Goal: Information Seeking & Learning: Find specific fact

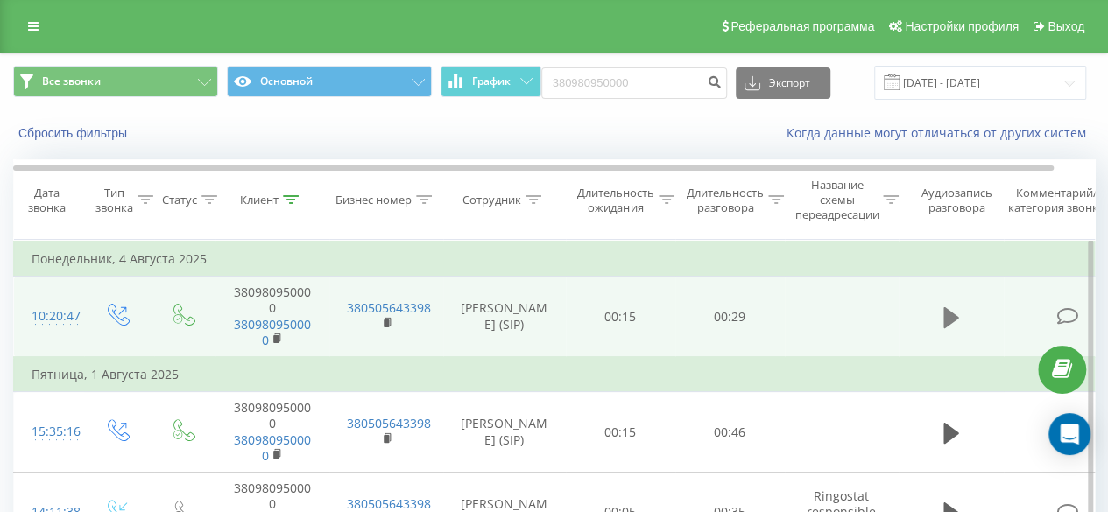
click at [958, 321] on icon at bounding box center [951, 318] width 16 height 25
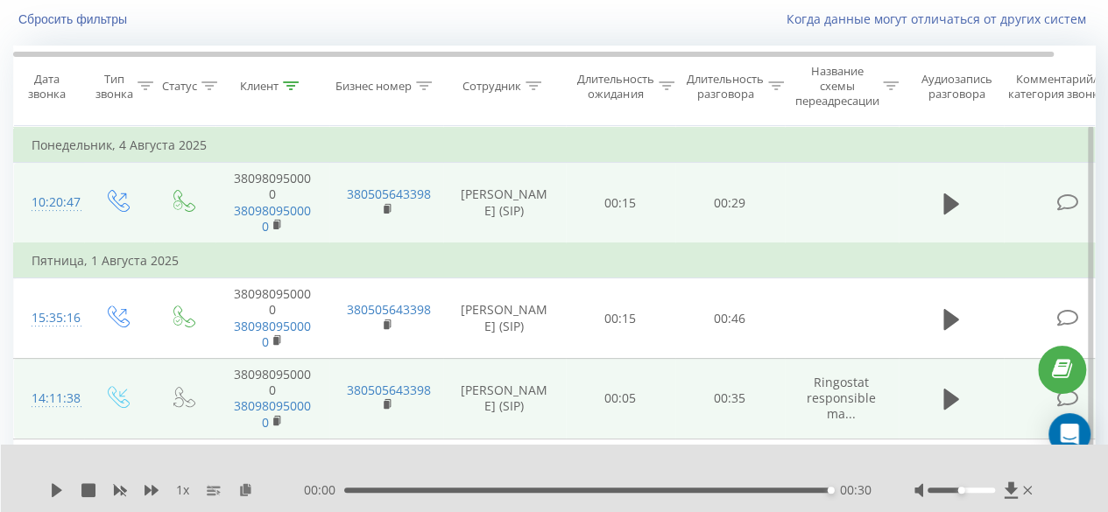
scroll to position [175, 0]
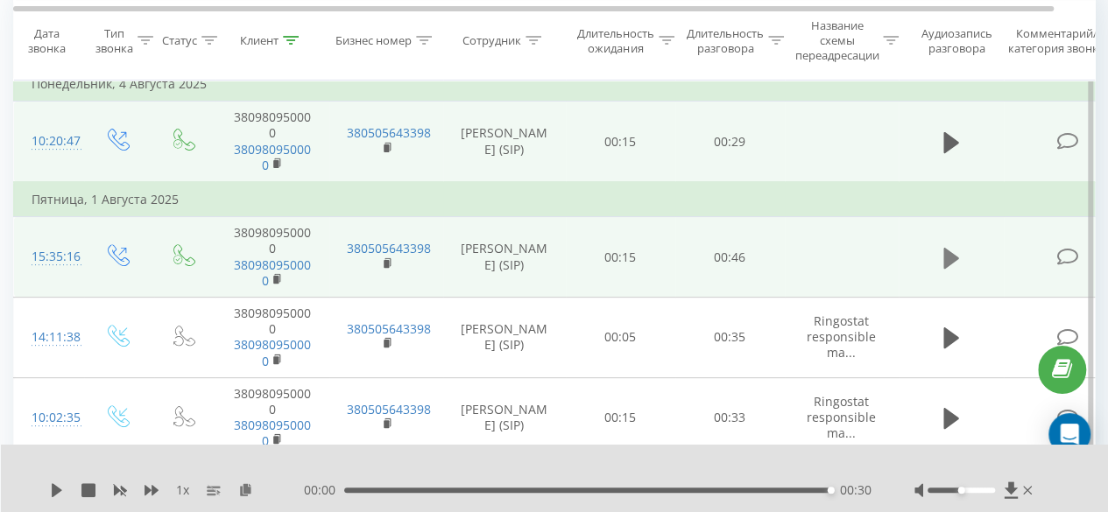
click at [955, 258] on icon at bounding box center [951, 257] width 16 height 21
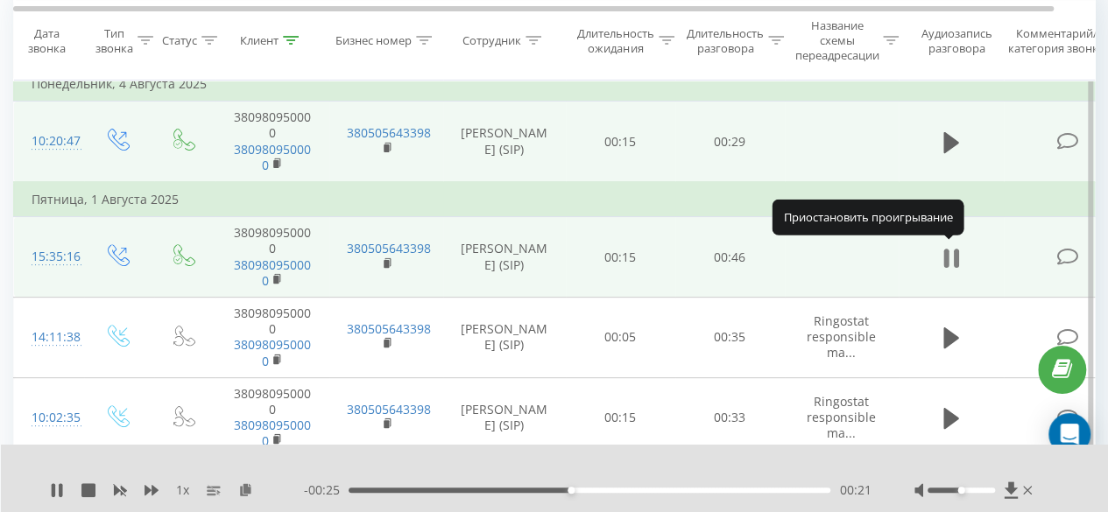
click at [960, 260] on button at bounding box center [951, 258] width 26 height 26
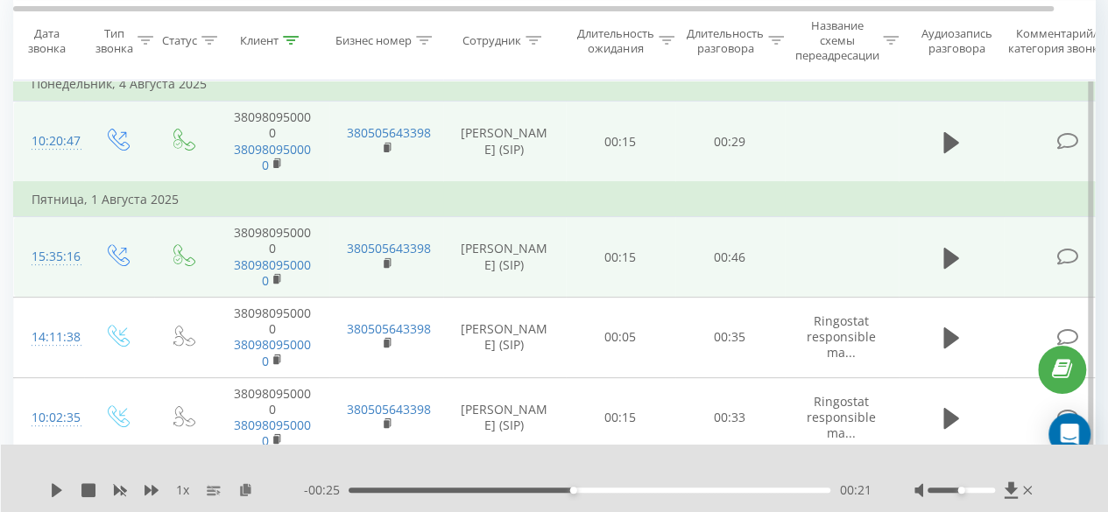
scroll to position [0, 0]
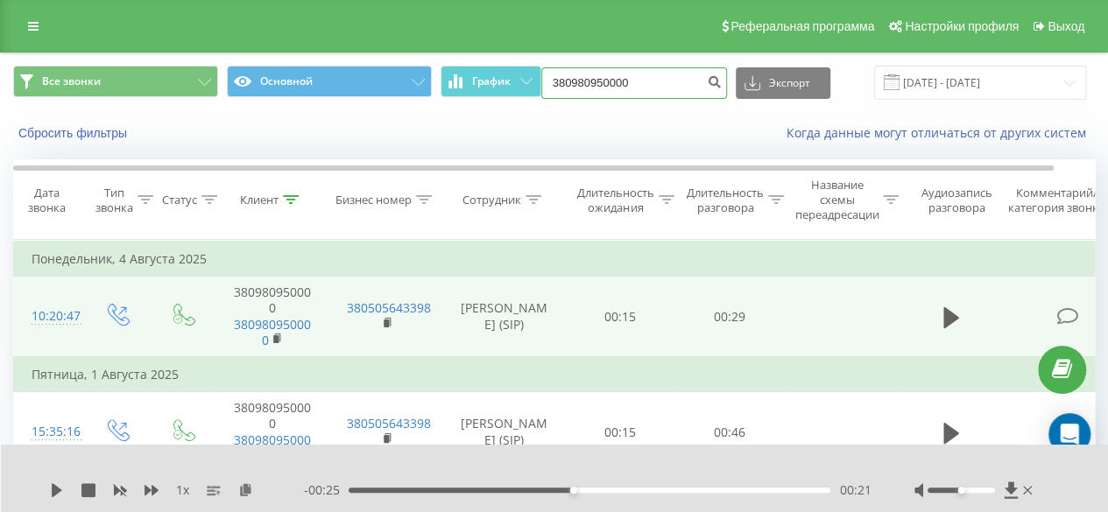
click at [688, 76] on input "380980950000" at bounding box center [634, 83] width 186 height 32
paste input "0997754434"
type input "380997754434"
click at [710, 81] on icon "submit" at bounding box center [715, 79] width 15 height 11
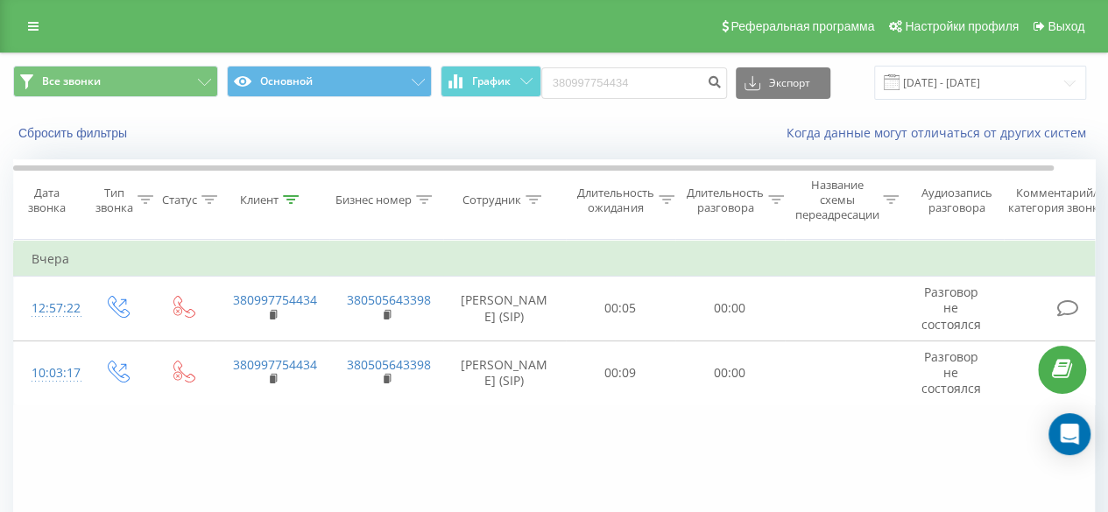
scroll to position [88, 0]
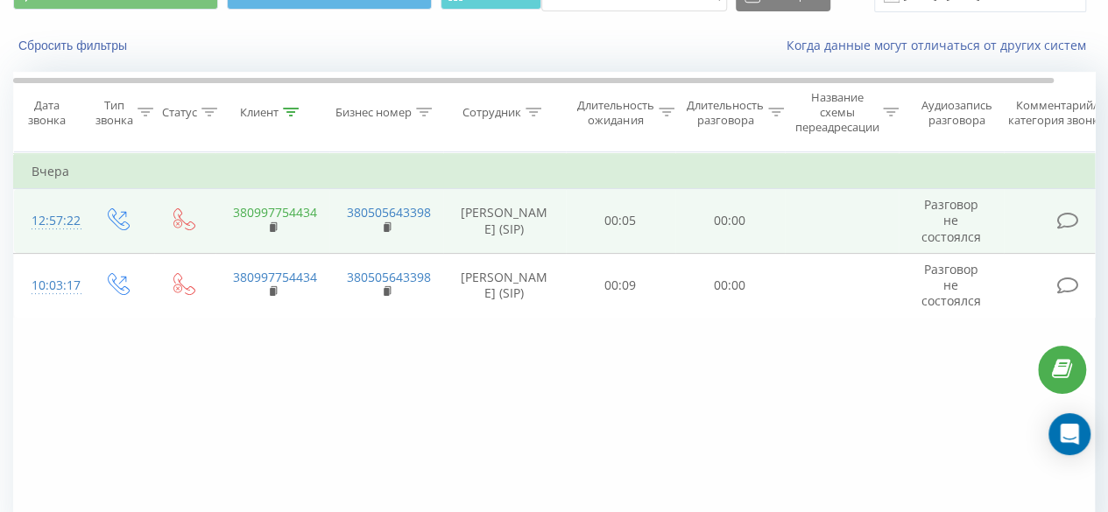
click at [287, 208] on link "380997754434" at bounding box center [275, 212] width 84 height 17
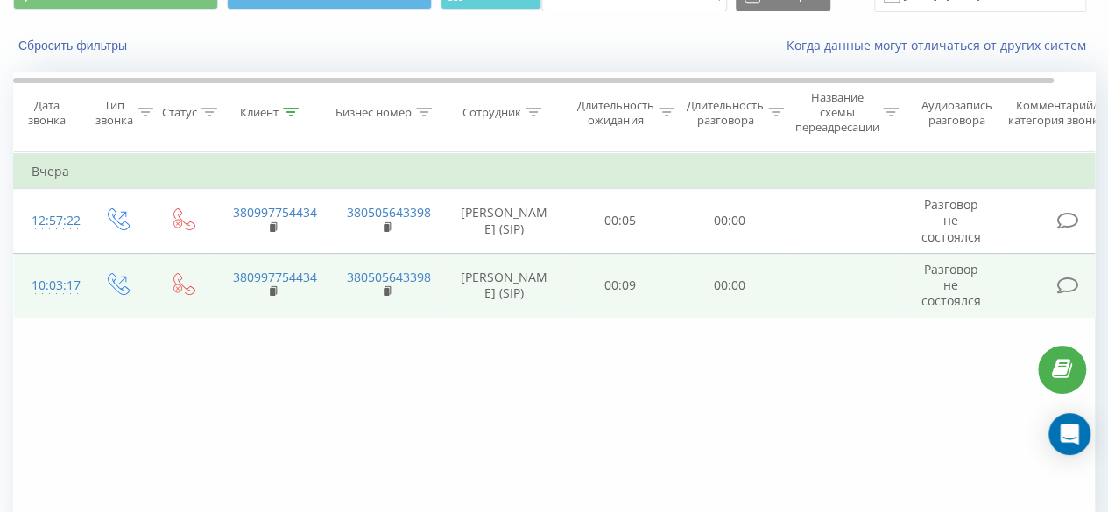
scroll to position [0, 0]
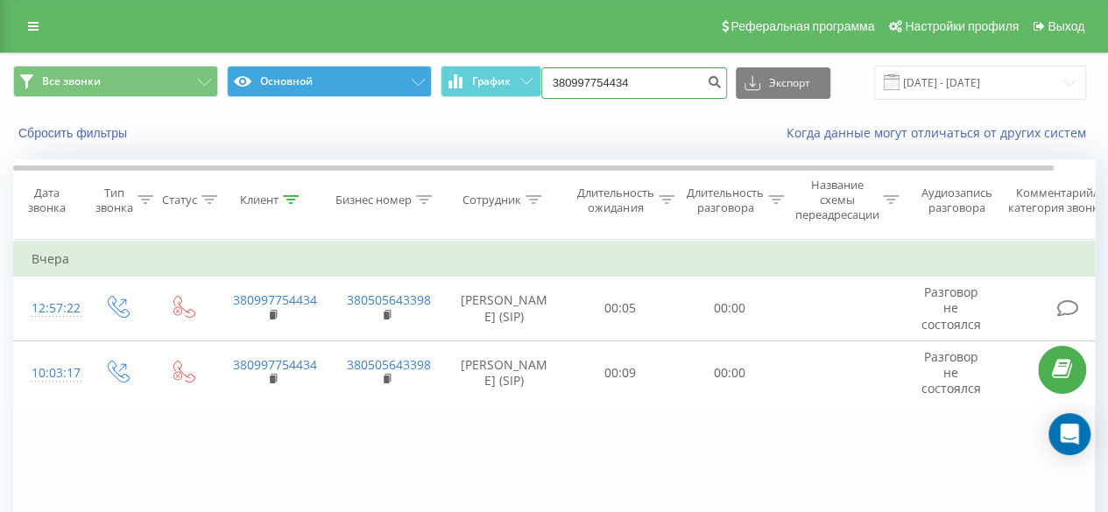
drag, startPoint x: 663, startPoint y: 76, endPoint x: 411, endPoint y: 79, distance: 252.3
click at [411, 79] on div "Все звонки Основной График 380997754434 Экспорт .csv .xls .xlsx [DATE] - [DATE]" at bounding box center [554, 83] width 1082 height 34
paste input "[PHONE_NUMBER]"
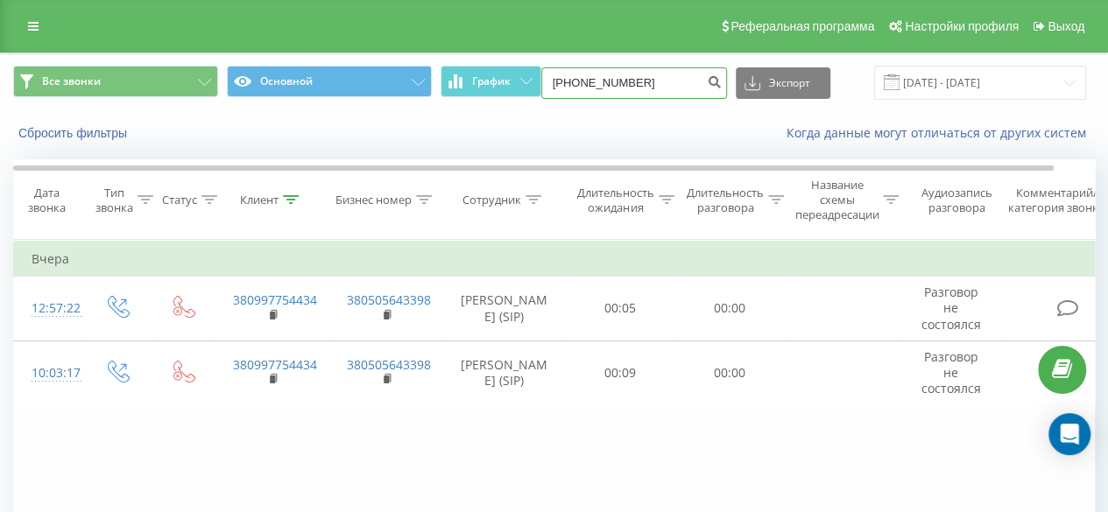
click at [566, 88] on input "[PHONE_NUMBER]" at bounding box center [634, 83] width 186 height 32
type input "380500309609"
click at [712, 85] on icon "submit" at bounding box center [715, 79] width 15 height 11
